Goal: Information Seeking & Learning: Learn about a topic

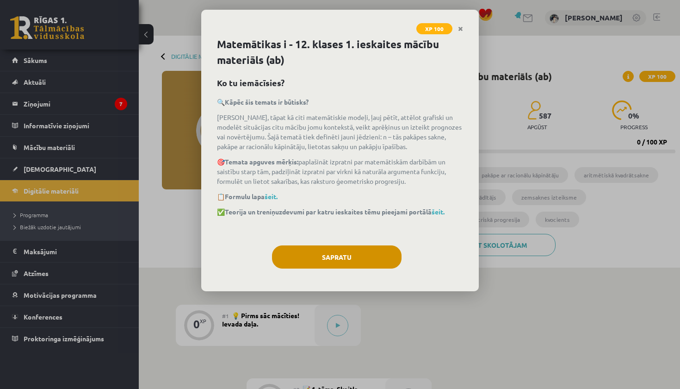
click at [372, 256] on button "Sapratu" at bounding box center [337, 256] width 130 height 23
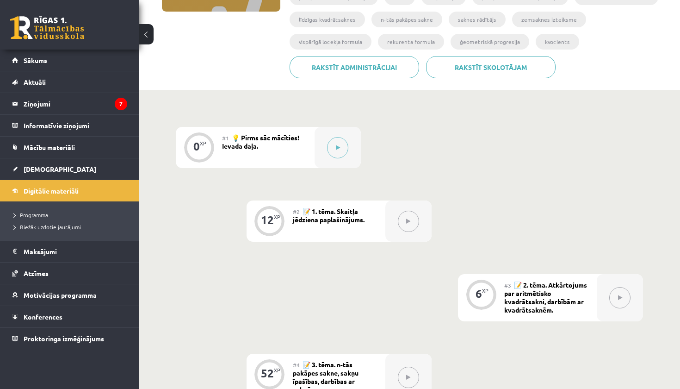
scroll to position [178, 0]
click at [341, 147] on button at bounding box center [337, 147] width 21 height 21
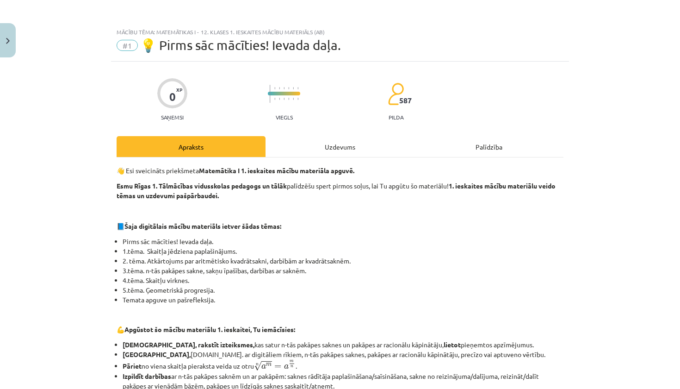
click at [362, 147] on div "Uzdevums" at bounding box center [340, 146] width 149 height 21
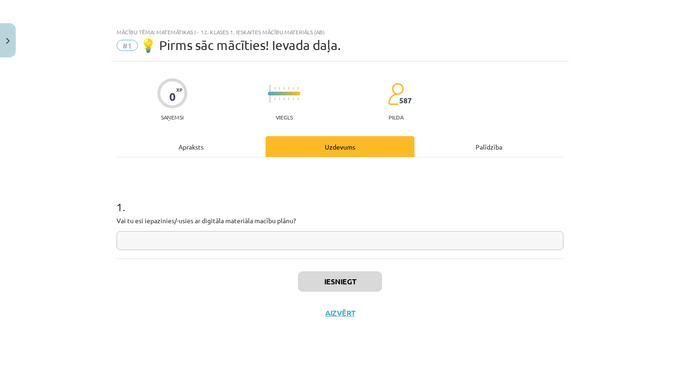
click at [483, 237] on input "text" at bounding box center [340, 240] width 447 height 19
type input "***"
click at [213, 148] on div "Apraksts" at bounding box center [191, 146] width 149 height 21
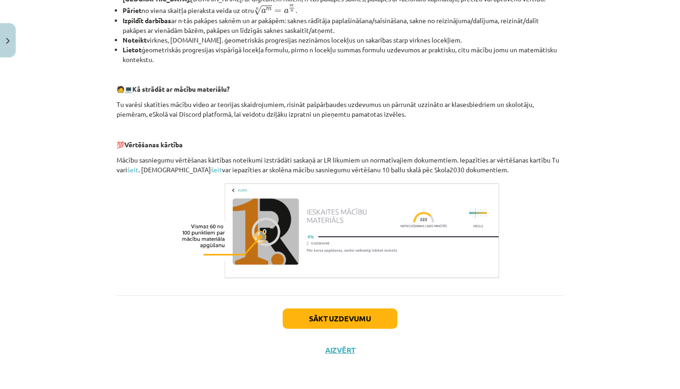
scroll to position [357, 0]
click at [371, 325] on button "Sākt uzdevumu" at bounding box center [340, 318] width 115 height 20
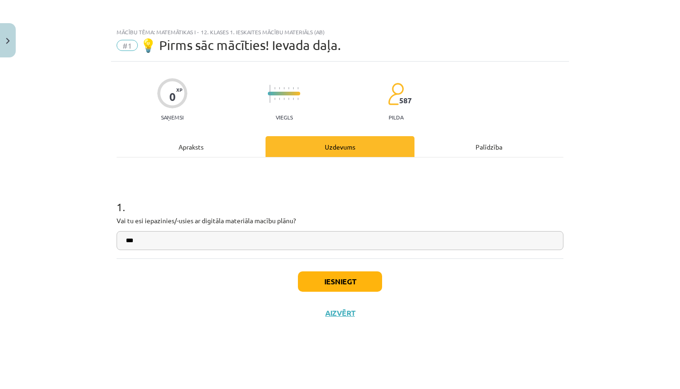
click at [355, 286] on button "Iesniegt" at bounding box center [340, 281] width 84 height 20
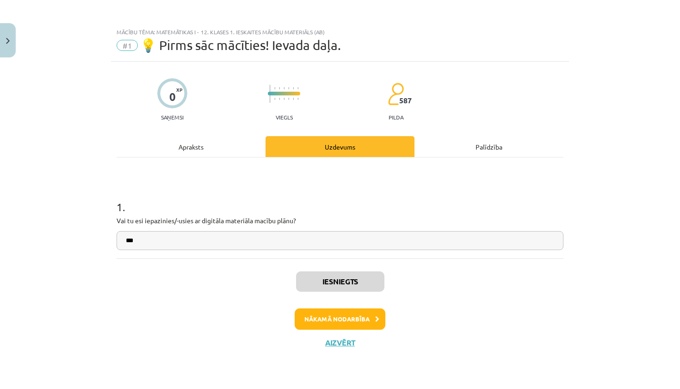
click at [360, 321] on button "Nākamā nodarbība" at bounding box center [340, 318] width 91 height 21
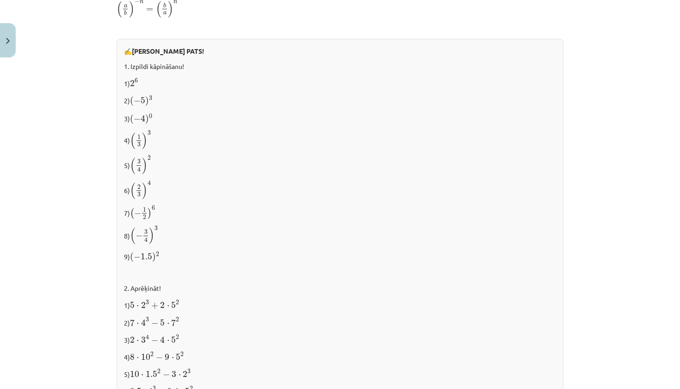
scroll to position [745, 0]
click at [143, 78] on div "✍️ [PERSON_NAME] PATS! 1. Izpildi kāpināšanu! 1) 2 6 2 6 2) ( − 5 ) 3 ( − 5 ) 3…" at bounding box center [340, 234] width 447 height 386
click at [150, 84] on p "1) 2 6 2 6" at bounding box center [340, 85] width 432 height 12
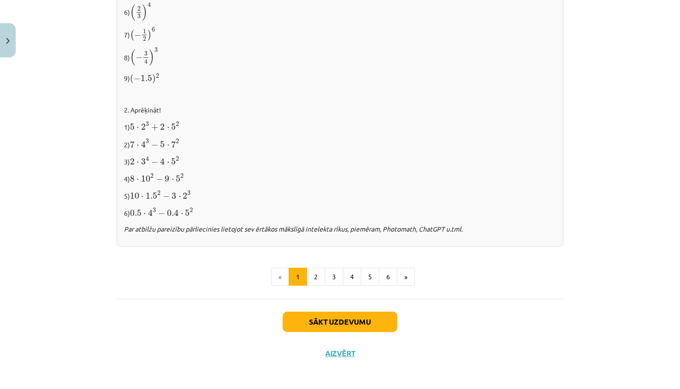
scroll to position [925, 0]
click at [319, 269] on button "2" at bounding box center [316, 277] width 19 height 19
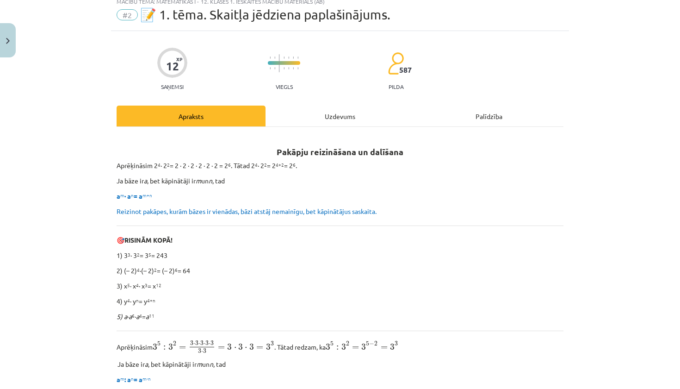
scroll to position [34, 0]
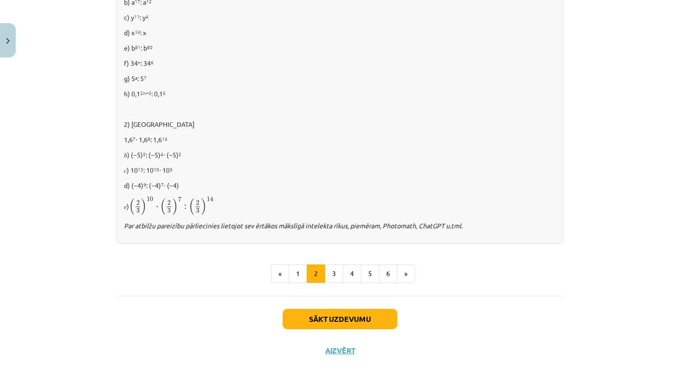
click at [355, 312] on button "Sākt uzdevumu" at bounding box center [340, 319] width 115 height 20
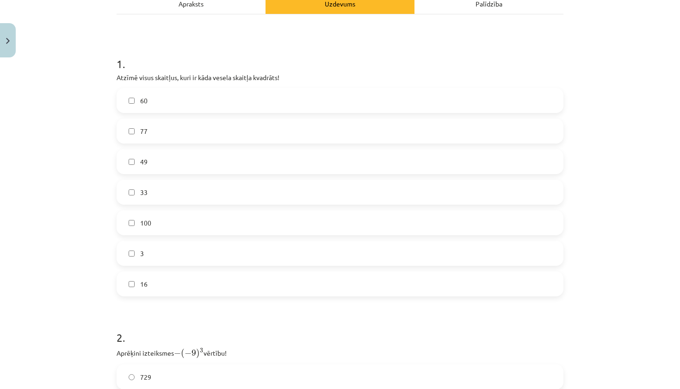
scroll to position [140, 0]
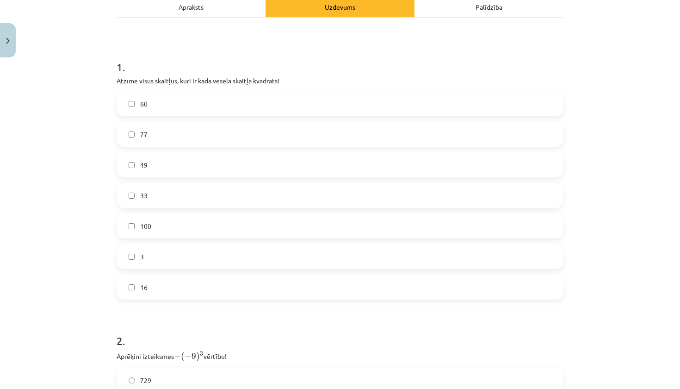
click at [179, 166] on label "49" at bounding box center [340, 164] width 445 height 23
click at [172, 227] on label "100" at bounding box center [340, 225] width 445 height 23
click at [171, 290] on label "16" at bounding box center [340, 286] width 445 height 23
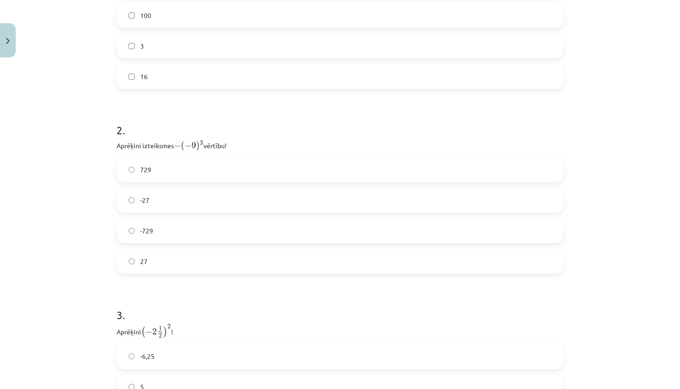
scroll to position [352, 0]
click at [178, 167] on label "729" at bounding box center [340, 167] width 445 height 23
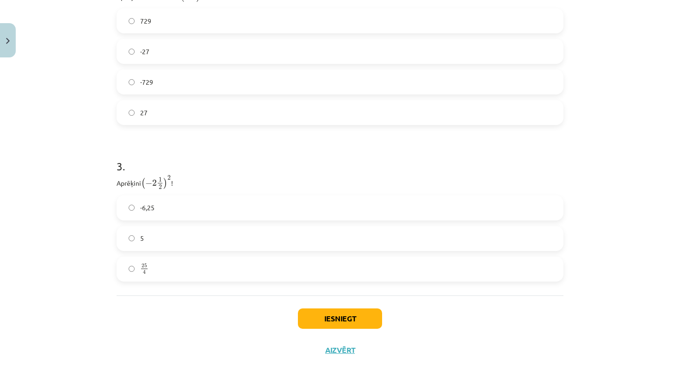
scroll to position [499, 0]
click at [165, 261] on label "25 4 25 4" at bounding box center [340, 268] width 445 height 23
click at [338, 317] on button "Iesniegt" at bounding box center [340, 318] width 84 height 20
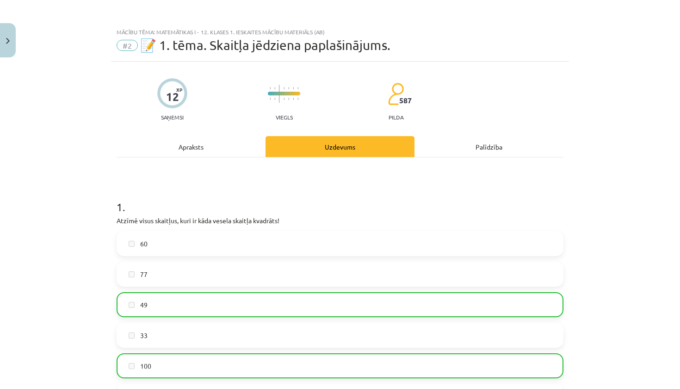
scroll to position [0, 0]
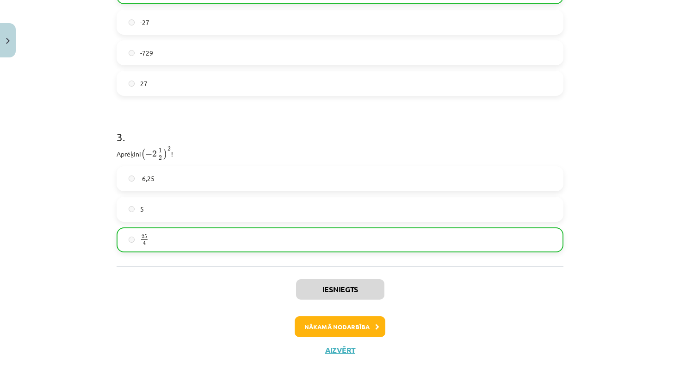
click at [336, 325] on button "Nākamā nodarbība" at bounding box center [340, 326] width 91 height 21
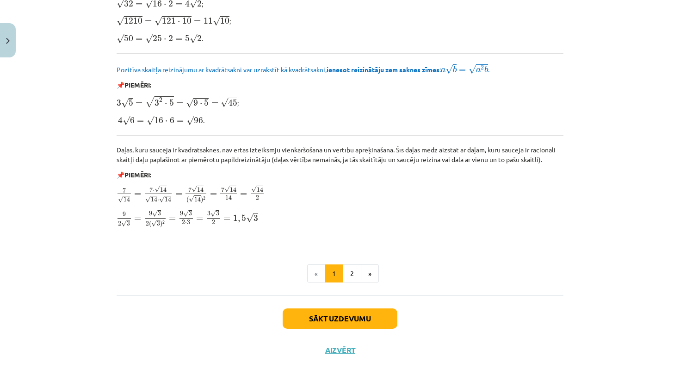
click at [356, 321] on button "Sākt uzdevumu" at bounding box center [340, 318] width 115 height 20
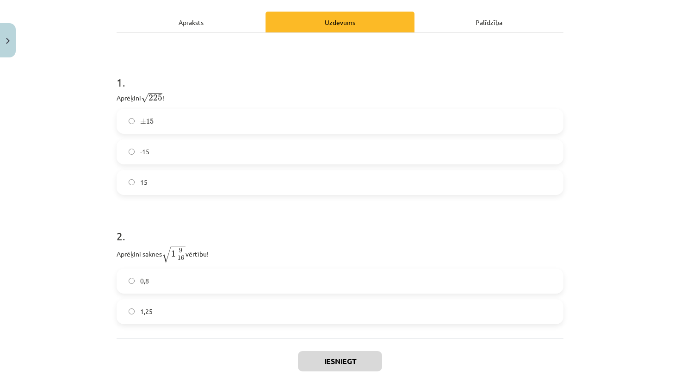
scroll to position [141, 0]
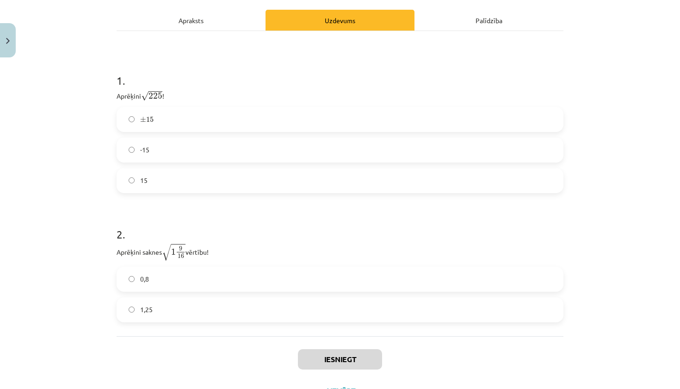
click at [205, 183] on label "15" at bounding box center [340, 180] width 445 height 23
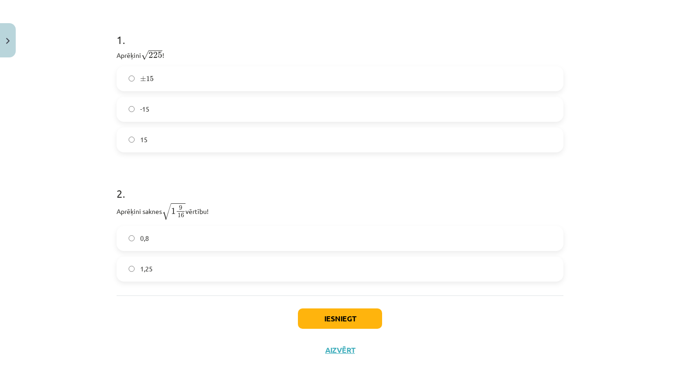
scroll to position [183, 0]
click at [230, 270] on label "1,25" at bounding box center [340, 268] width 445 height 23
click at [322, 319] on button "Iesniegt" at bounding box center [340, 318] width 84 height 20
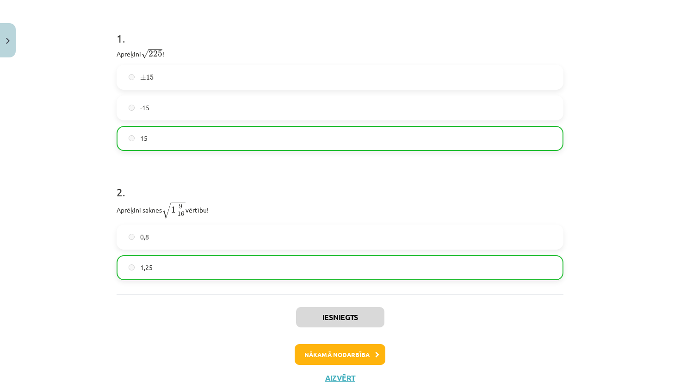
click at [367, 356] on button "Nākamā nodarbība" at bounding box center [340, 354] width 91 height 21
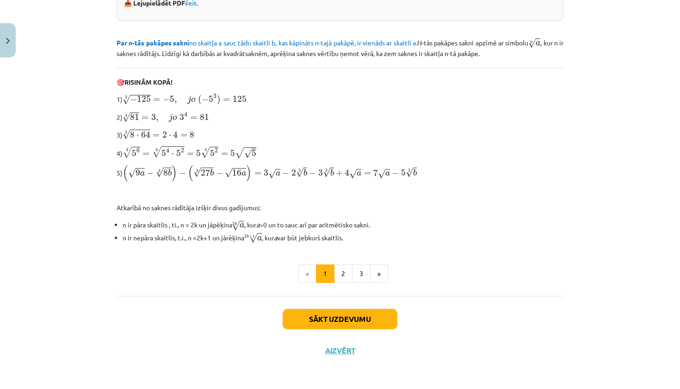
click at [365, 317] on button "Sākt uzdevumu" at bounding box center [340, 319] width 115 height 20
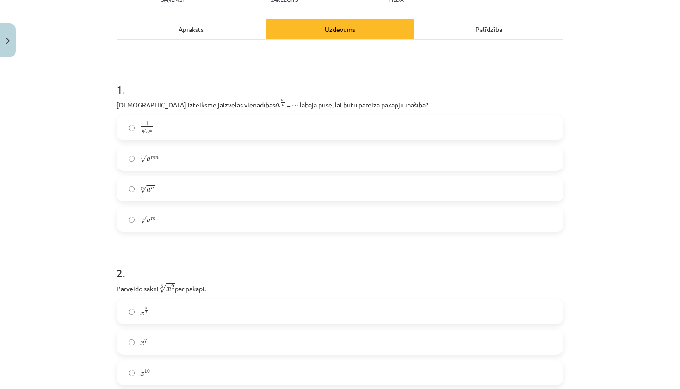
scroll to position [104, 0]
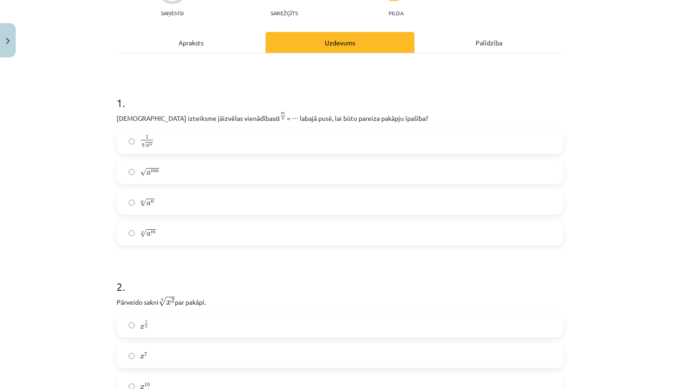
click at [174, 234] on label "n √ a m a m n" at bounding box center [340, 232] width 445 height 23
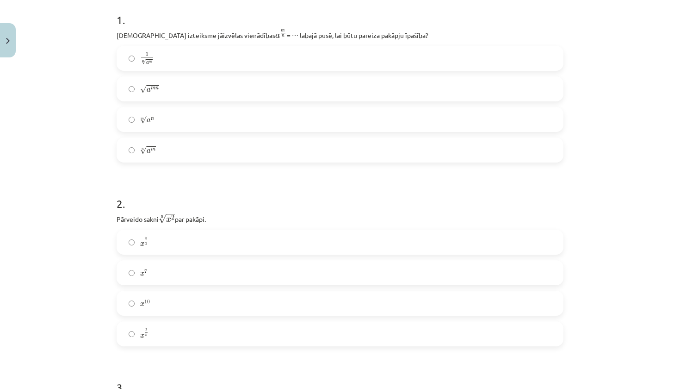
scroll to position [200, 0]
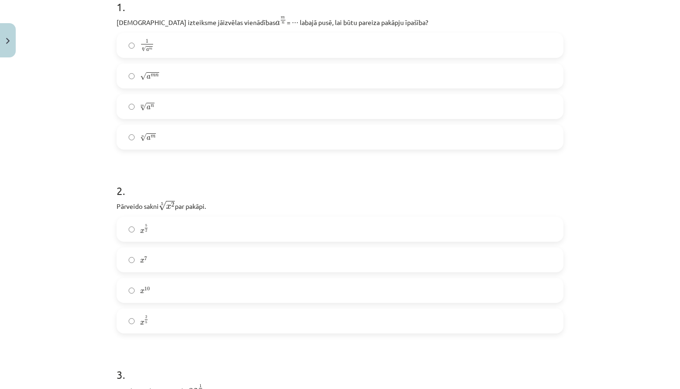
click at [190, 320] on label "x 2 5 x 2 5" at bounding box center [340, 320] width 445 height 23
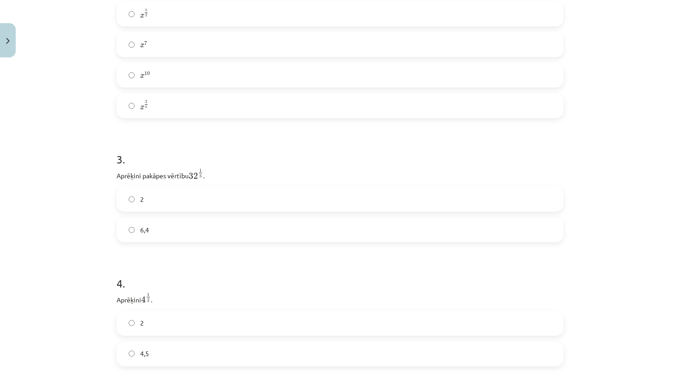
scroll to position [417, 0]
click at [187, 212] on div "2 6,4" at bounding box center [340, 213] width 447 height 56
click at [187, 204] on label "2" at bounding box center [340, 197] width 445 height 23
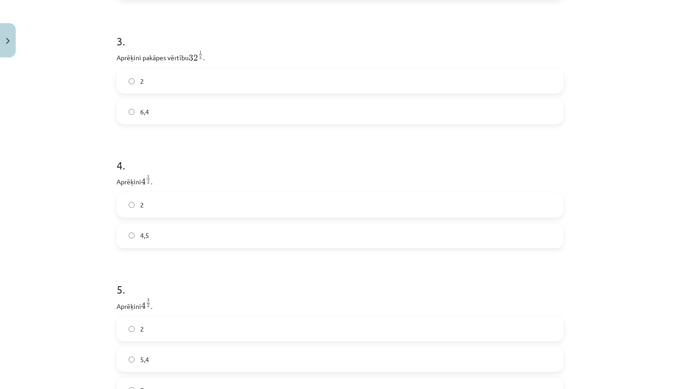
scroll to position [534, 0]
click at [182, 202] on label "2" at bounding box center [340, 204] width 445 height 23
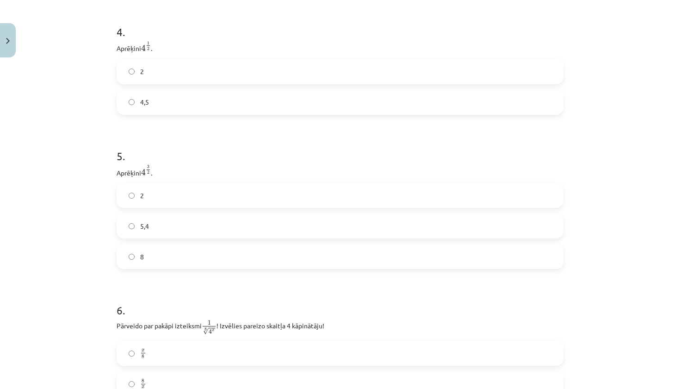
scroll to position [668, 0]
click at [158, 252] on label "8" at bounding box center [340, 254] width 445 height 23
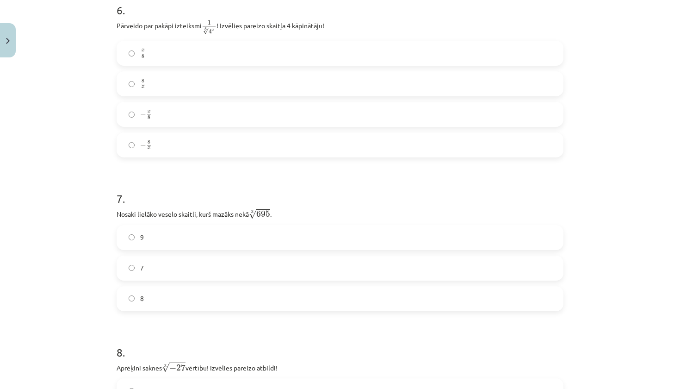
scroll to position [967, 0]
click at [155, 303] on label "8" at bounding box center [340, 297] width 445 height 23
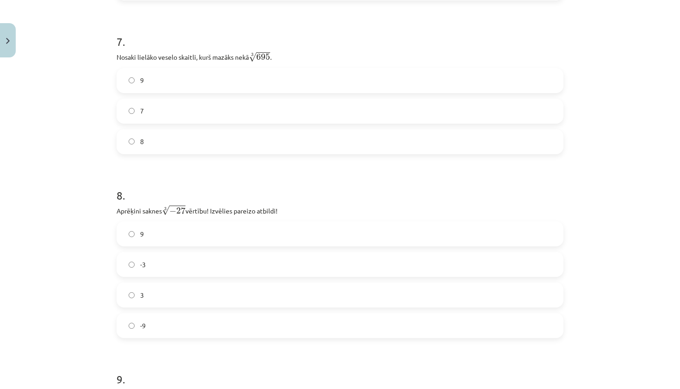
scroll to position [1127, 0]
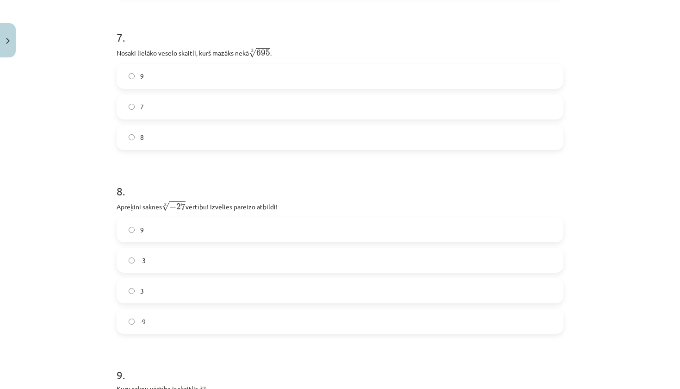
click at [162, 259] on label "-3" at bounding box center [340, 260] width 445 height 23
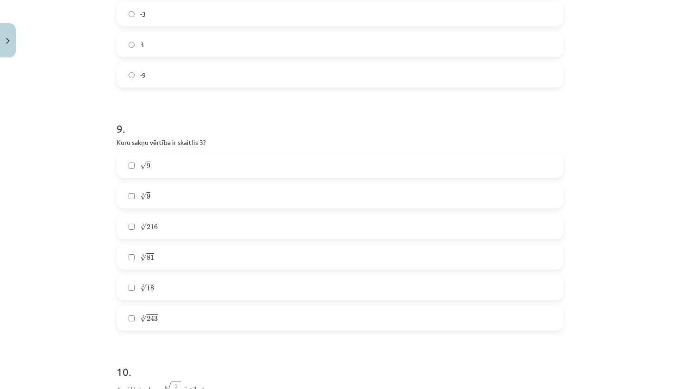
scroll to position [1376, 0]
click at [206, 164] on label "√ 9 9" at bounding box center [340, 162] width 445 height 23
click at [193, 224] on label "5 √ 216 216 5" at bounding box center [340, 223] width 445 height 23
click at [183, 259] on label "4 √ 81 81 4" at bounding box center [340, 254] width 445 height 23
click at [169, 312] on label "5 √ 243 243 5" at bounding box center [340, 315] width 445 height 23
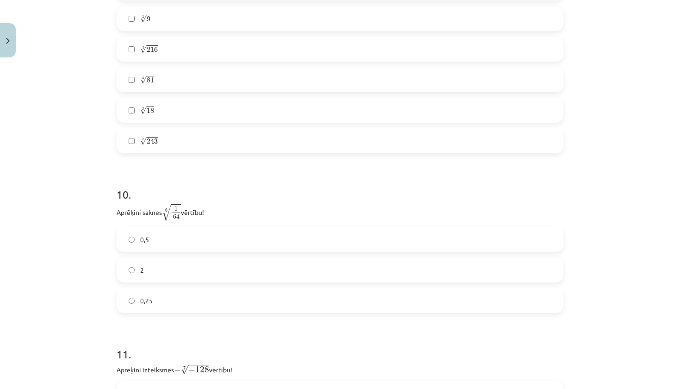
scroll to position [1554, 0]
click at [166, 233] on label "0,5" at bounding box center [340, 236] width 445 height 23
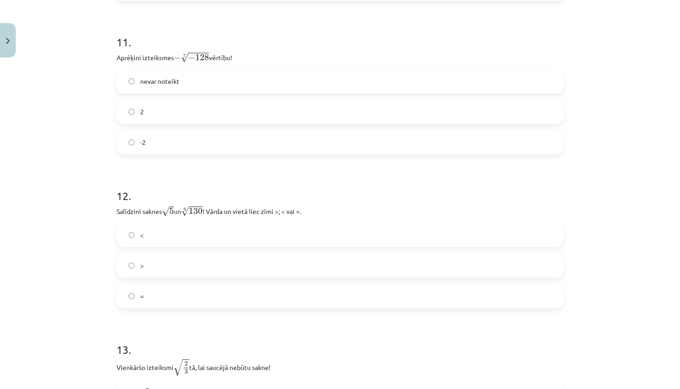
scroll to position [1867, 0]
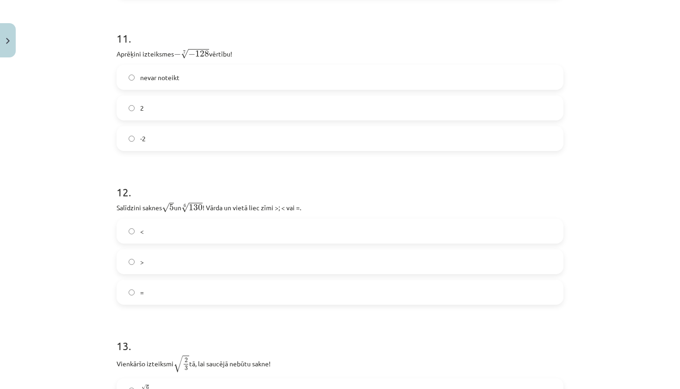
click at [167, 263] on label ">" at bounding box center [340, 261] width 445 height 23
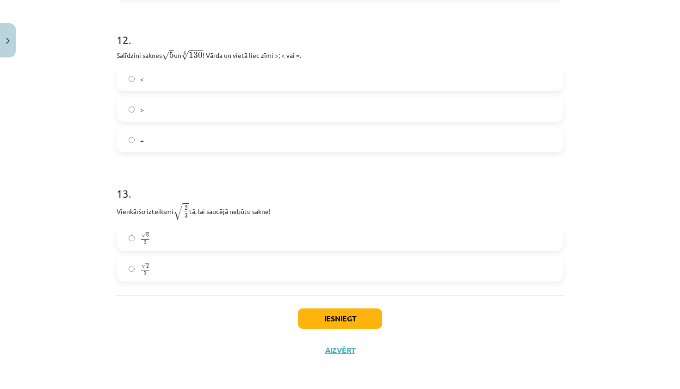
scroll to position [2020, 0]
click at [173, 239] on label "√ 6 3 6 3" at bounding box center [340, 238] width 445 height 23
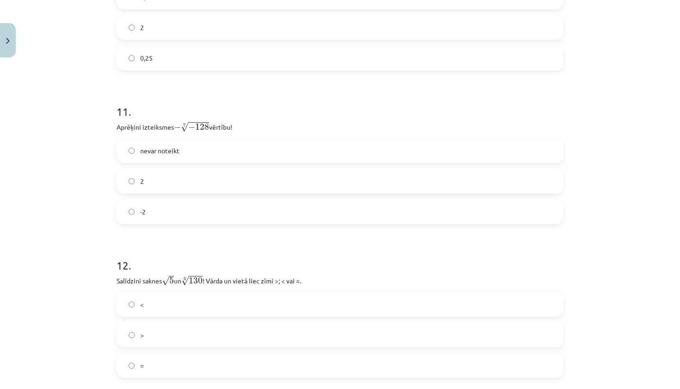
scroll to position [1795, 0]
click at [232, 175] on label "2" at bounding box center [340, 179] width 445 height 23
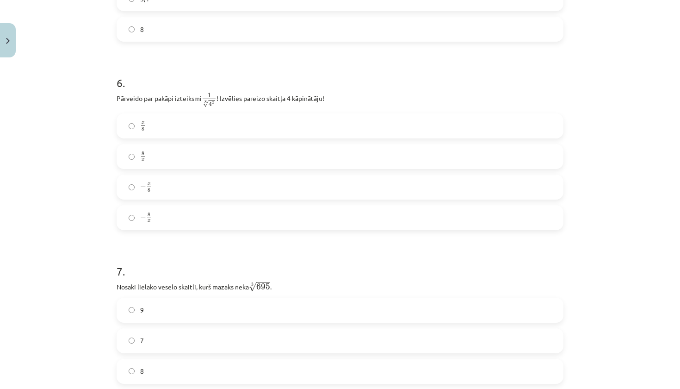
scroll to position [890, 0]
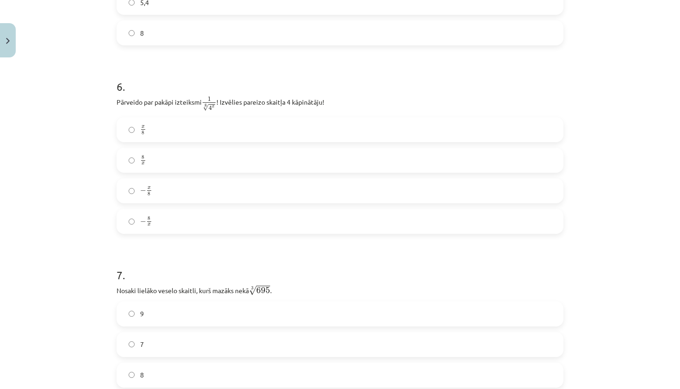
click at [251, 190] on label "− x 8 − x 8" at bounding box center [340, 190] width 445 height 23
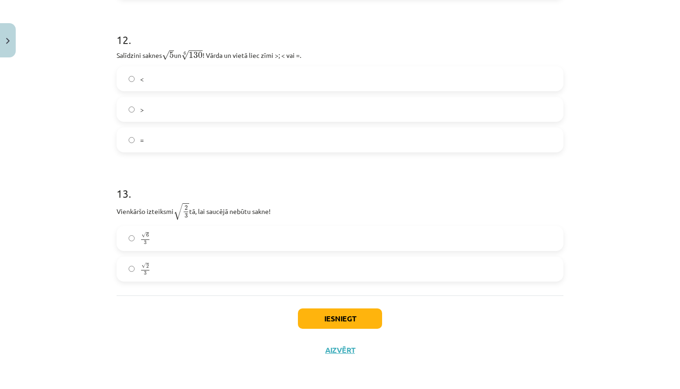
scroll to position [2020, 0]
click at [351, 316] on button "Iesniegt" at bounding box center [340, 318] width 84 height 20
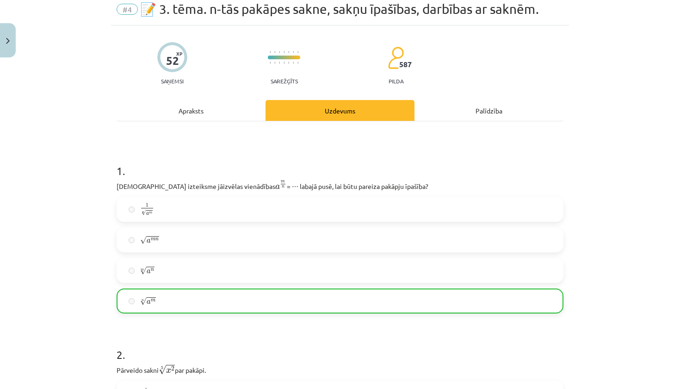
scroll to position [0, 0]
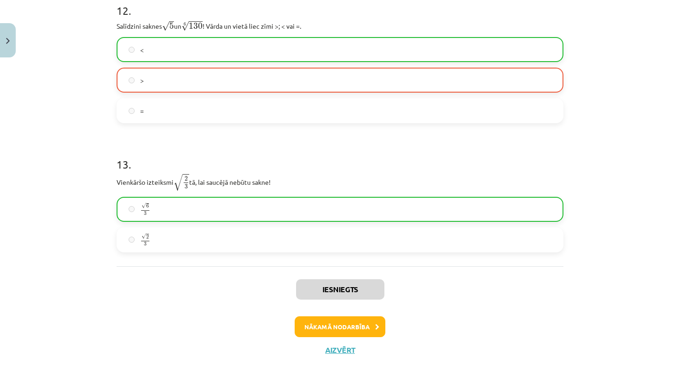
click at [356, 330] on button "Nākamā nodarbība" at bounding box center [340, 326] width 91 height 21
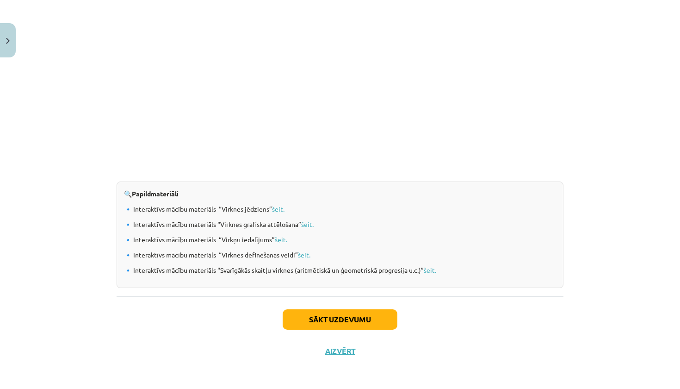
click at [361, 318] on button "Sākt uzdevumu" at bounding box center [340, 319] width 115 height 20
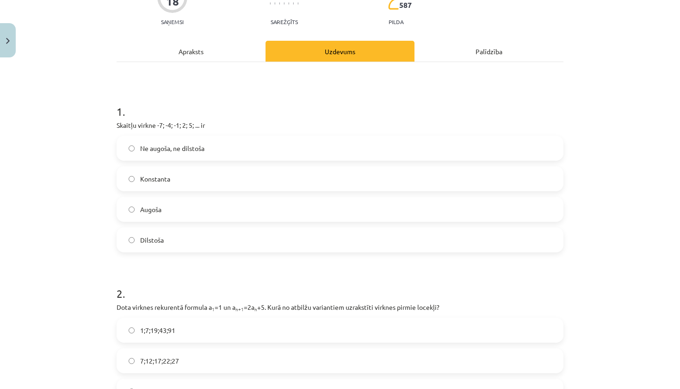
scroll to position [100, 0]
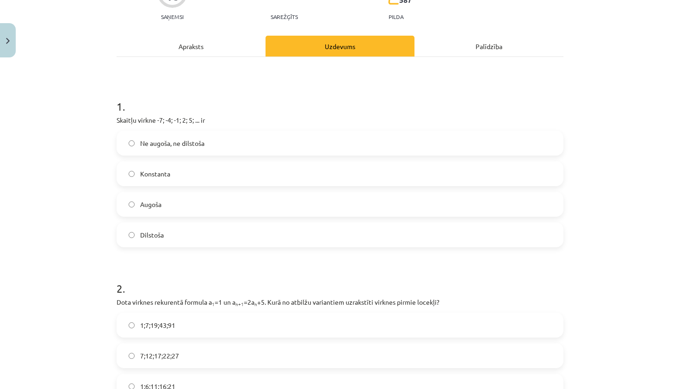
click at [260, 205] on label "Augoša" at bounding box center [340, 204] width 445 height 23
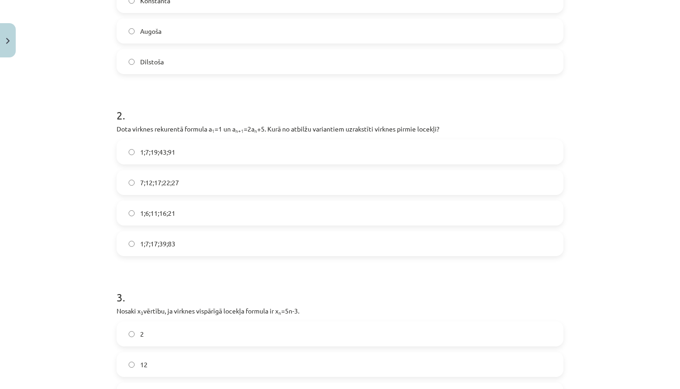
scroll to position [276, 0]
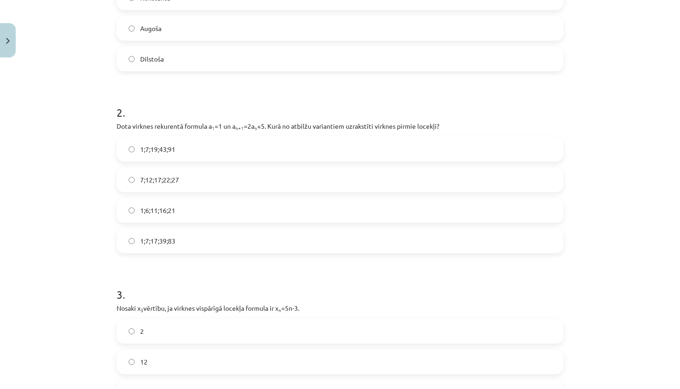
click at [147, 155] on label "1;7;19;43;91" at bounding box center [340, 148] width 445 height 23
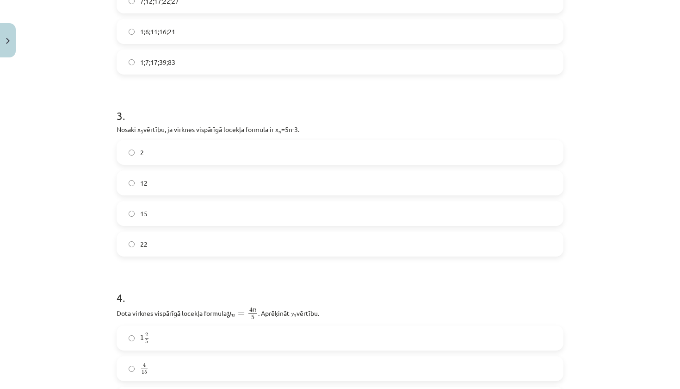
scroll to position [456, 0]
click at [149, 185] on label "12" at bounding box center [340, 181] width 445 height 23
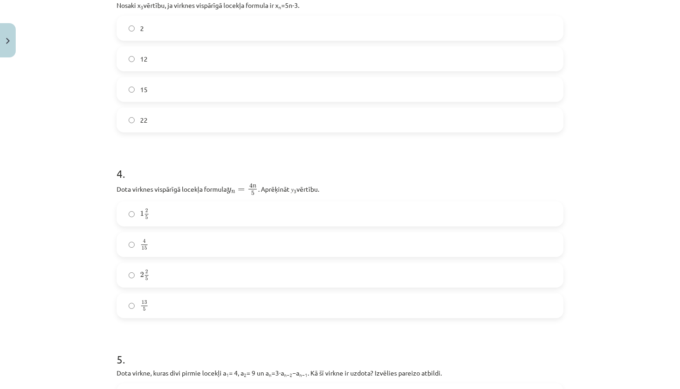
scroll to position [580, 0]
click at [162, 271] on label "2 2 5 2 2 5" at bounding box center [340, 273] width 445 height 23
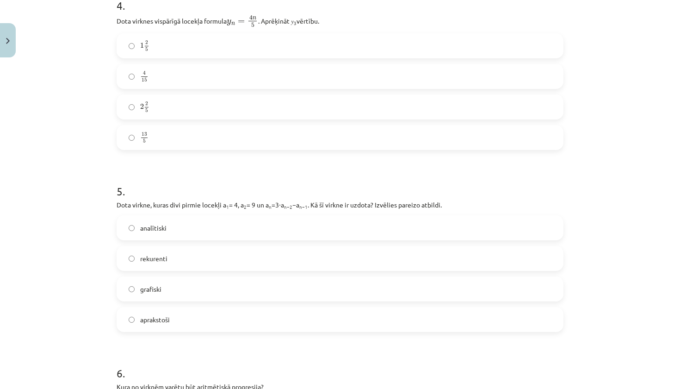
scroll to position [749, 0]
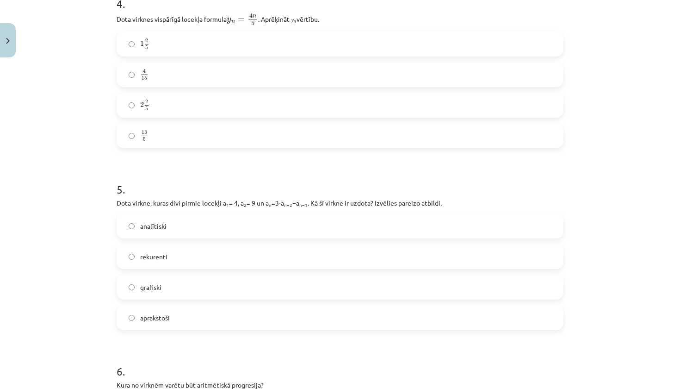
click at [165, 259] on span "rekurenti" at bounding box center [153, 257] width 27 height 10
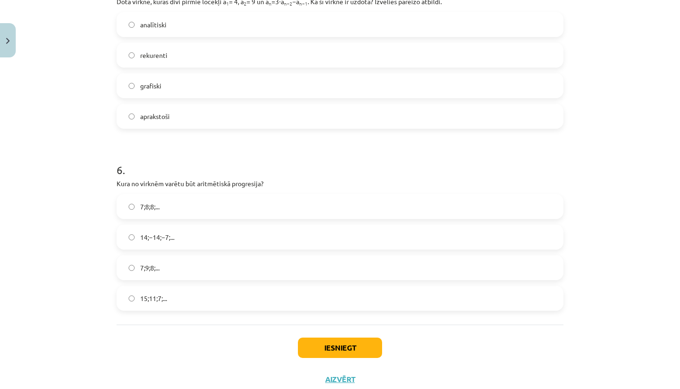
scroll to position [952, 0]
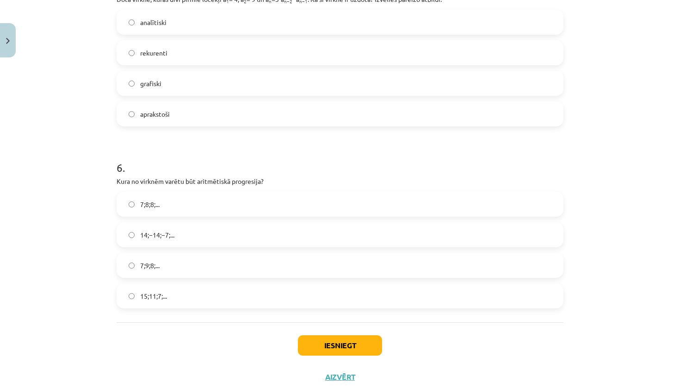
click at [139, 191] on div "6 . Kura no virknēm varētu būt aritmētiskā progresija? 7;8;8;... 14;−14;−7;... …" at bounding box center [340, 226] width 447 height 163
click at [149, 296] on span "15;11;7;..." at bounding box center [153, 296] width 27 height 10
click at [336, 346] on button "Iesniegt" at bounding box center [340, 345] width 84 height 20
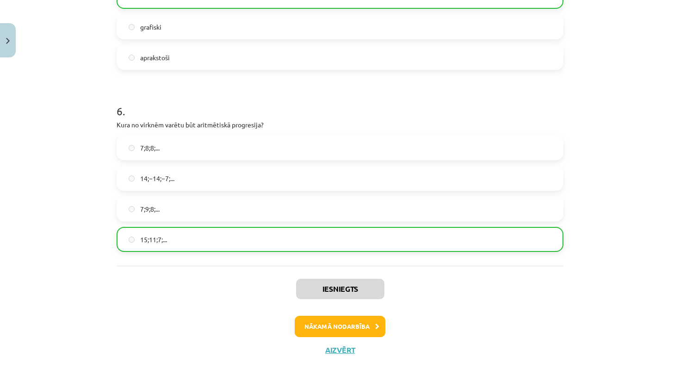
click at [353, 327] on button "Nākamā nodarbība" at bounding box center [340, 326] width 91 height 21
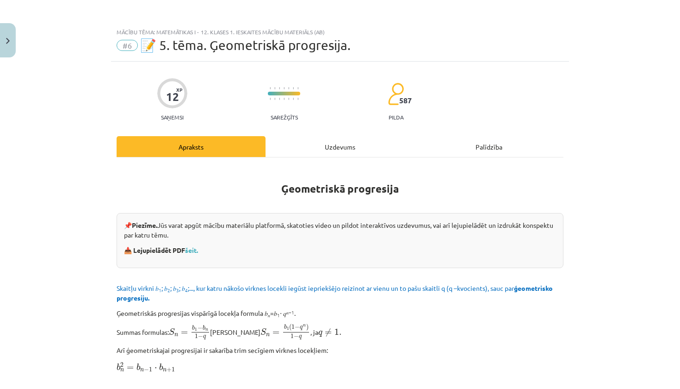
scroll to position [0, 0]
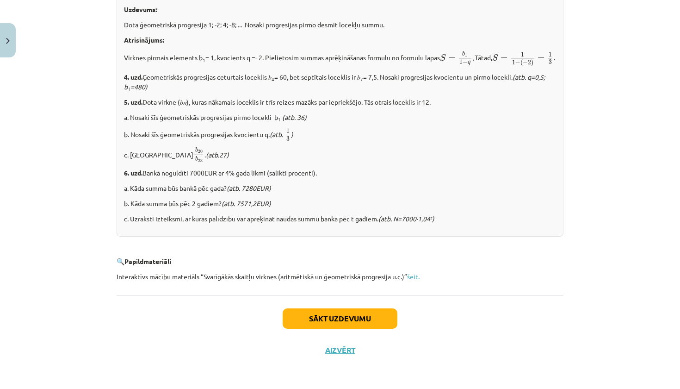
click at [375, 324] on button "Sākt uzdevumu" at bounding box center [340, 318] width 115 height 20
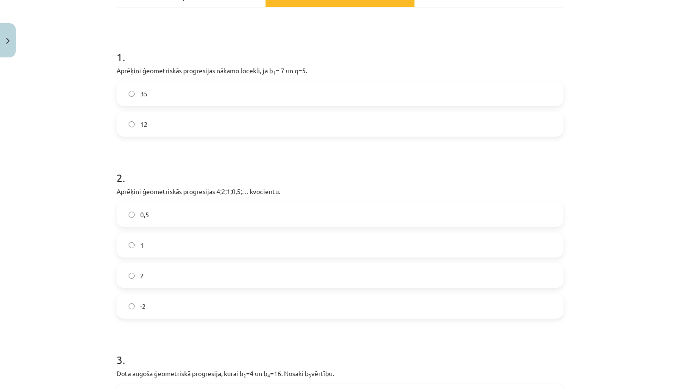
scroll to position [141, 0]
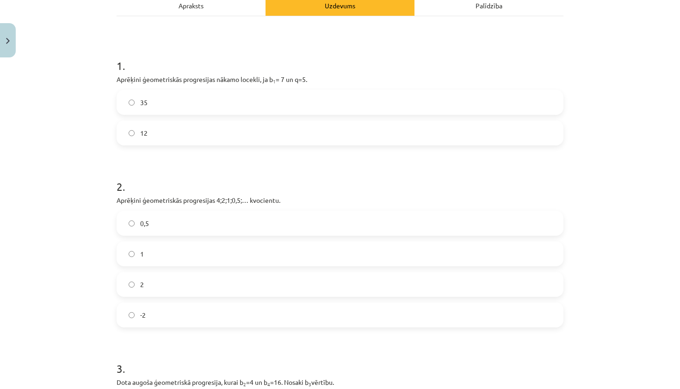
click at [245, 102] on label "35" at bounding box center [340, 102] width 445 height 23
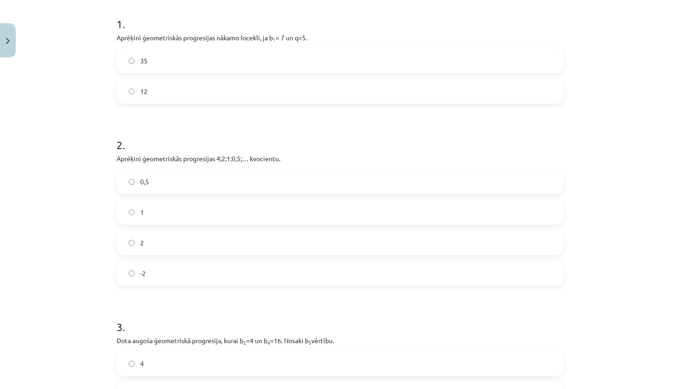
scroll to position [188, 0]
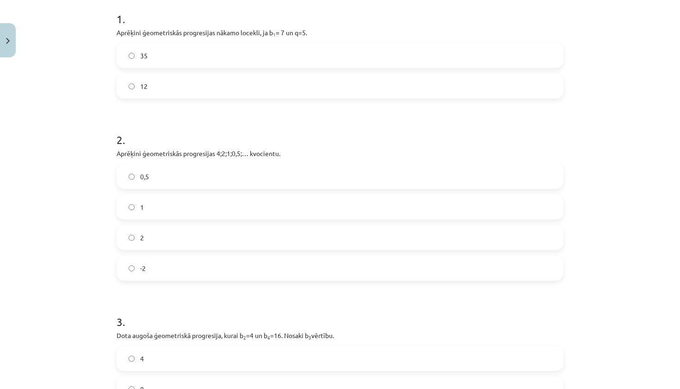
click at [219, 171] on label "0,5" at bounding box center [340, 176] width 445 height 23
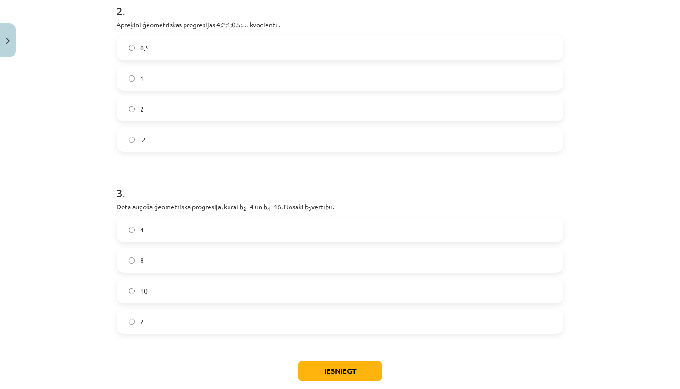
scroll to position [348, 0]
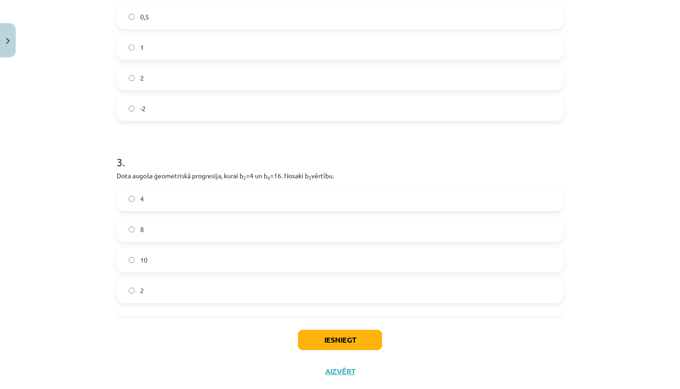
click at [177, 230] on label "8" at bounding box center [340, 229] width 445 height 23
click at [333, 339] on button "Iesniegt" at bounding box center [340, 340] width 84 height 20
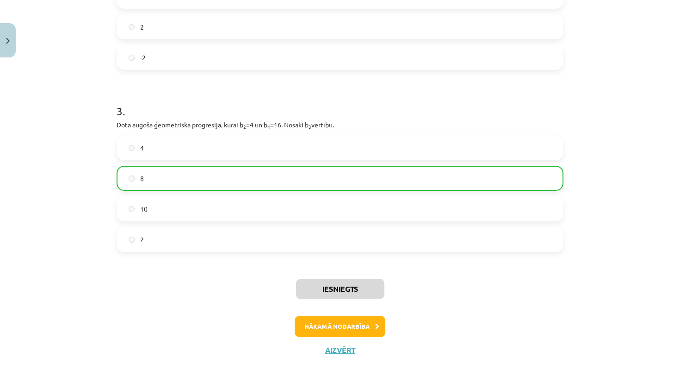
click at [338, 326] on button "Nākamā nodarbība" at bounding box center [340, 326] width 91 height 21
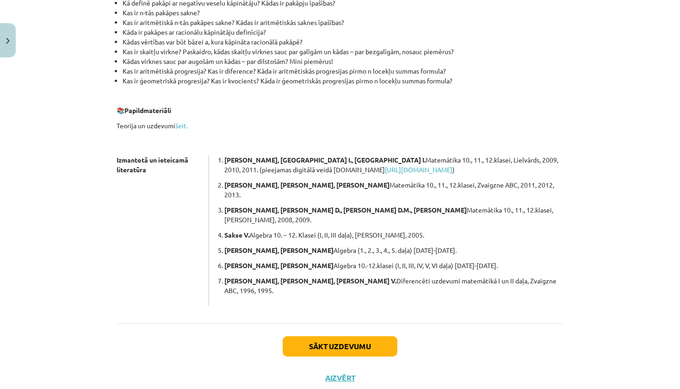
click at [351, 336] on button "Sākt uzdevumu" at bounding box center [340, 346] width 115 height 20
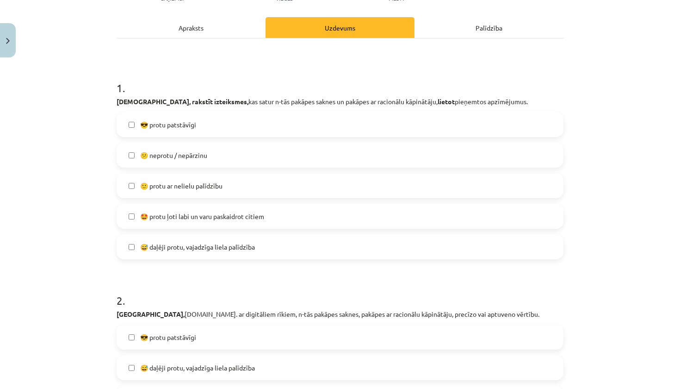
scroll to position [114, 0]
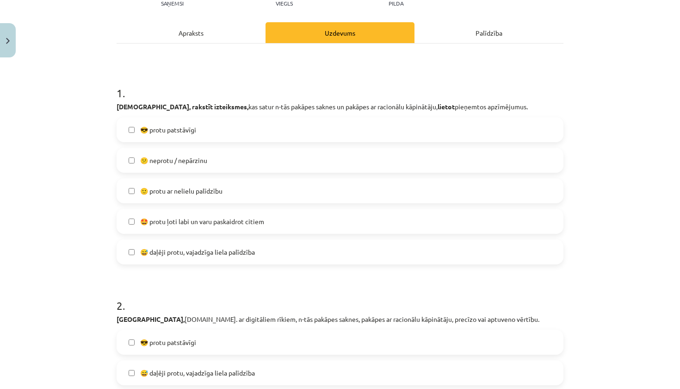
click at [507, 187] on label "🙂 protu ar nelielu palīdzību" at bounding box center [340, 190] width 445 height 23
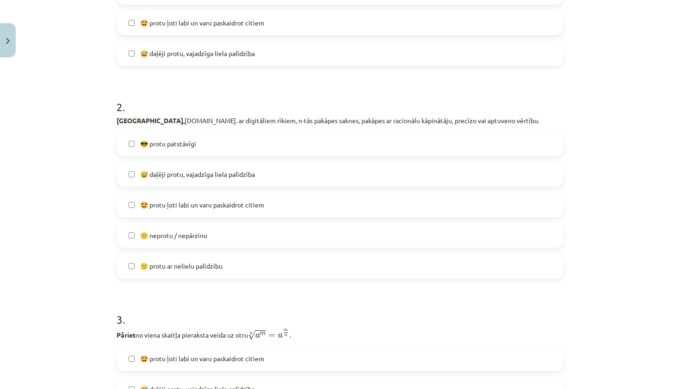
scroll to position [314, 0]
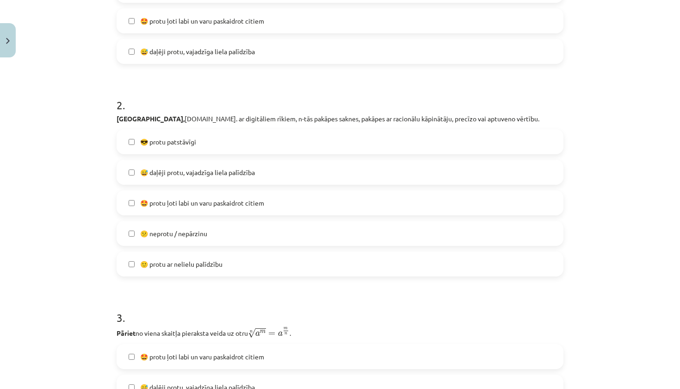
click at [360, 264] on label "🙂 protu ar nelielu palīdzību" at bounding box center [340, 263] width 445 height 23
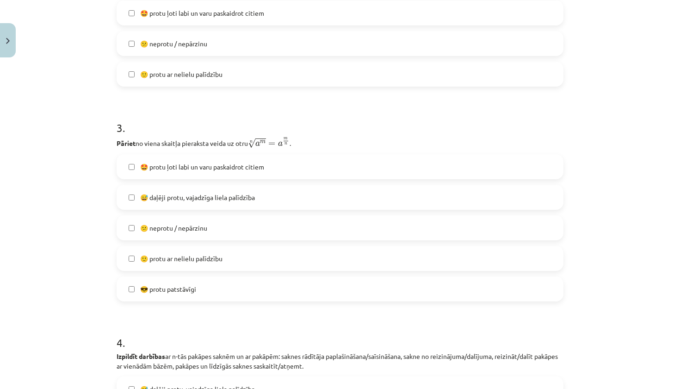
scroll to position [505, 0]
click at [310, 194] on label "😅 daļēji protu, vajadzīga liela palīdzība" at bounding box center [340, 196] width 445 height 23
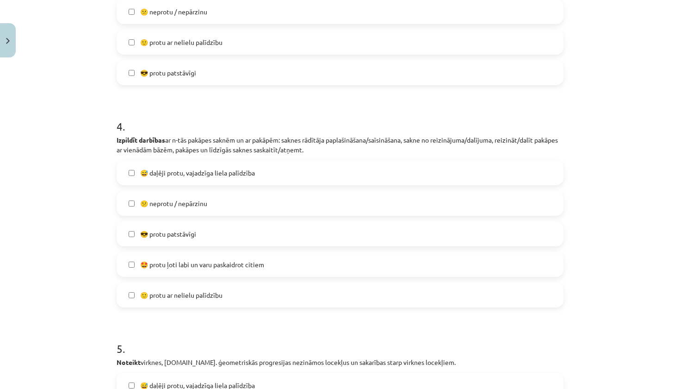
scroll to position [721, 0]
click at [364, 299] on label "🙂 protu ar nelielu palīdzību" at bounding box center [340, 294] width 445 height 23
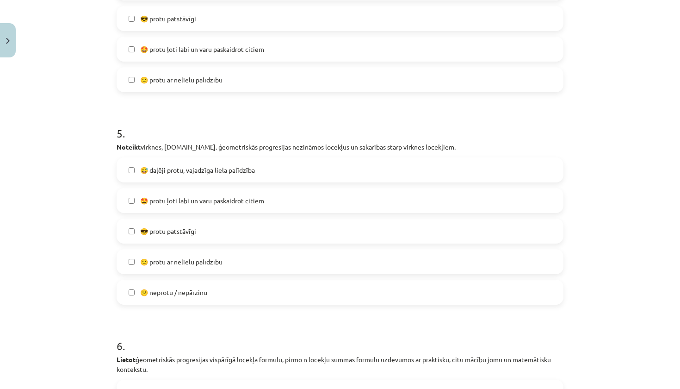
scroll to position [940, 0]
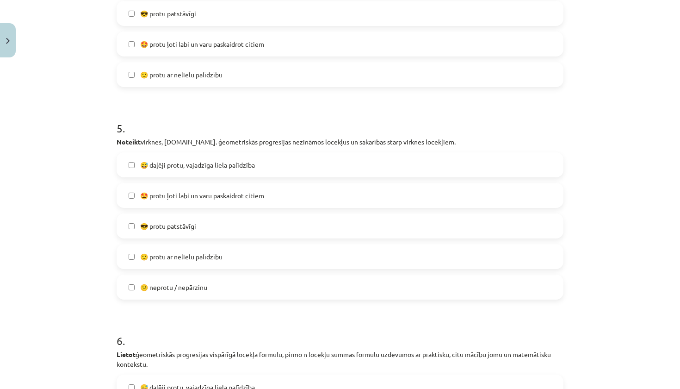
click at [280, 224] on label "😎 protu patstāvīgi" at bounding box center [340, 225] width 445 height 23
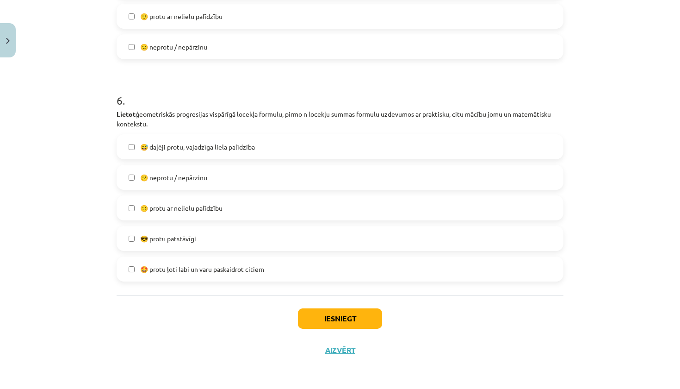
scroll to position [1182, 0]
click at [357, 234] on label "😎 protu patstāvīgi" at bounding box center [340, 238] width 445 height 23
click at [346, 321] on button "Iesniegt" at bounding box center [340, 318] width 84 height 20
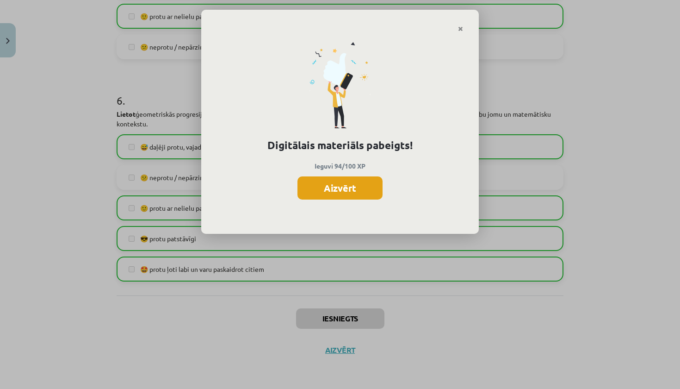
click at [366, 195] on button "Aizvērt" at bounding box center [340, 187] width 85 height 23
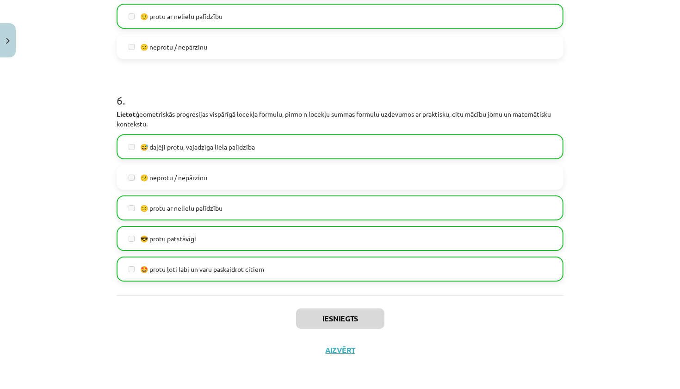
click at [335, 349] on button "Aizvērt" at bounding box center [340, 349] width 35 height 9
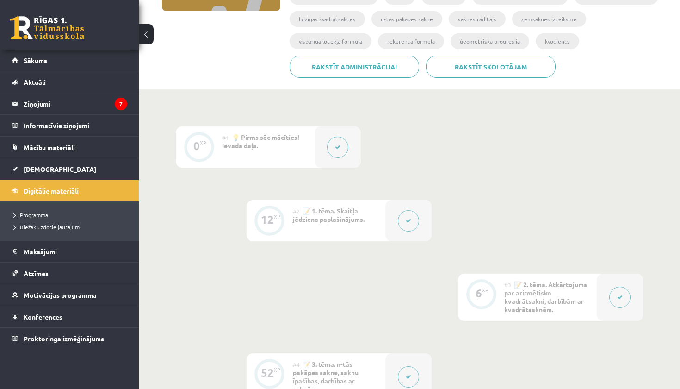
click at [60, 193] on span "Digitālie materiāli" at bounding box center [51, 191] width 55 height 8
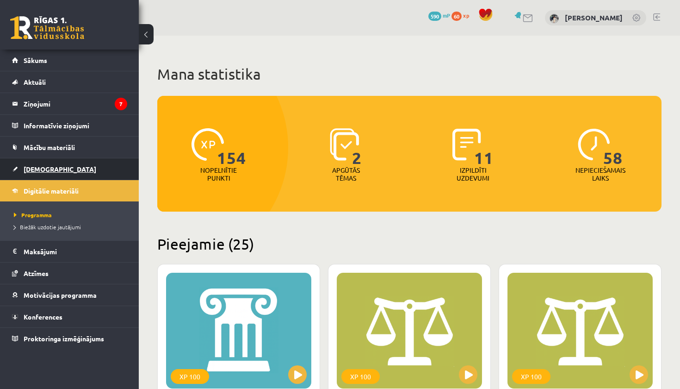
click at [47, 168] on span "[DEMOGRAPHIC_DATA]" at bounding box center [60, 169] width 73 height 8
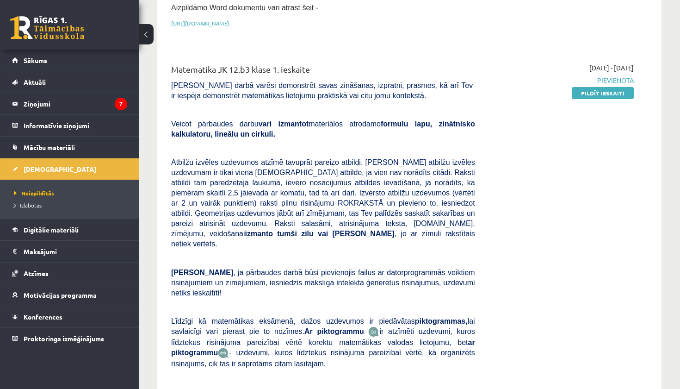
scroll to position [244, 0]
